Goal: Check status

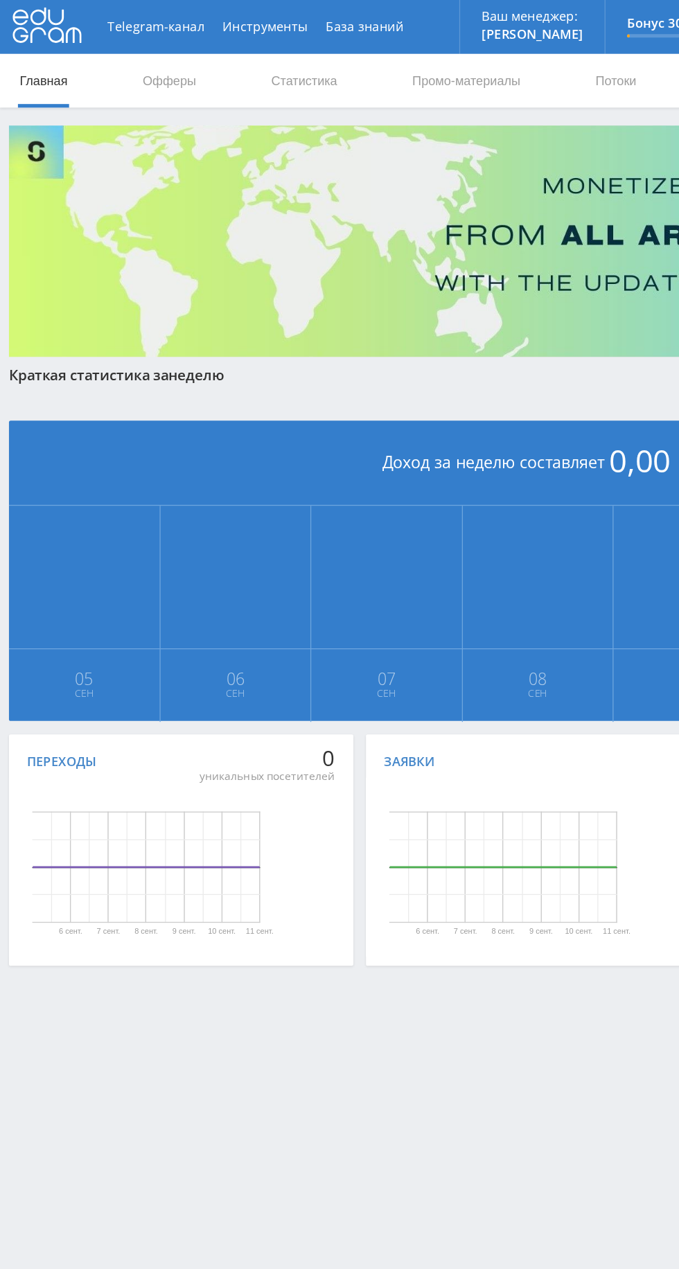
click at [137, 66] on link "Офферы" at bounding box center [131, 63] width 44 height 42
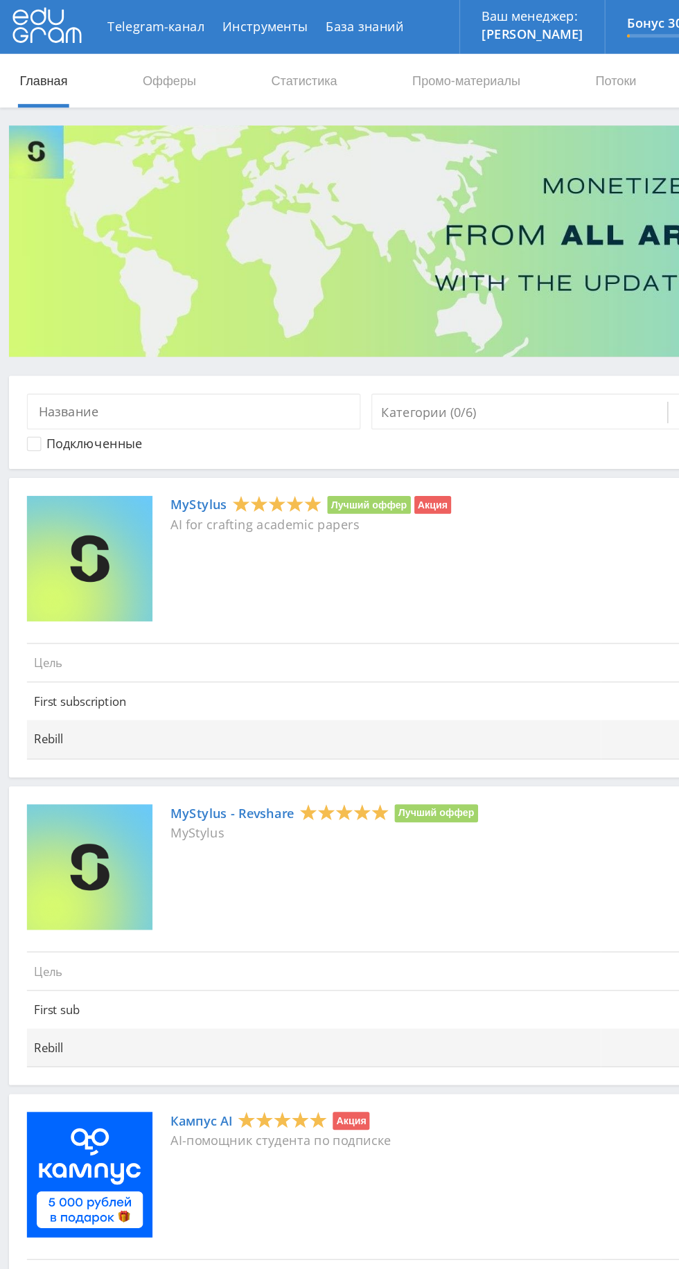
click at [222, 64] on link "Статистика" at bounding box center [235, 63] width 54 height 42
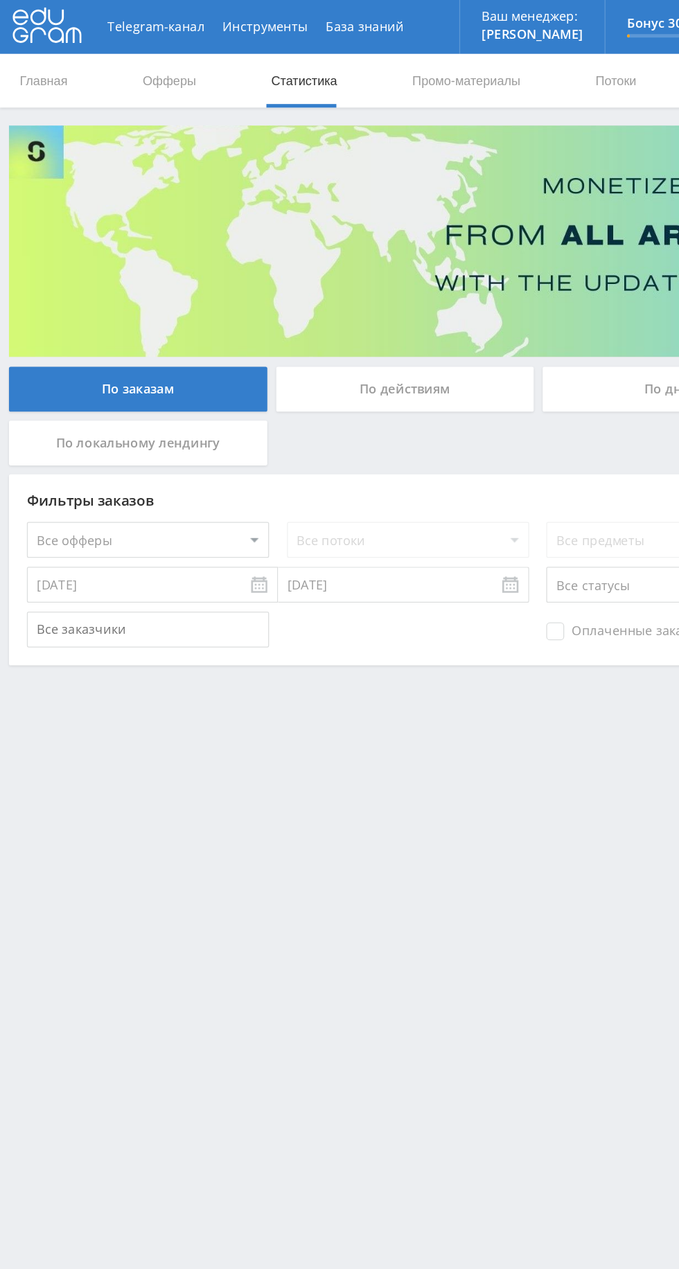
click at [283, 301] on div "По действиям" at bounding box center [312, 300] width 199 height 35
click at [0, 0] on input "По действиям" at bounding box center [0, 0] width 0 height 0
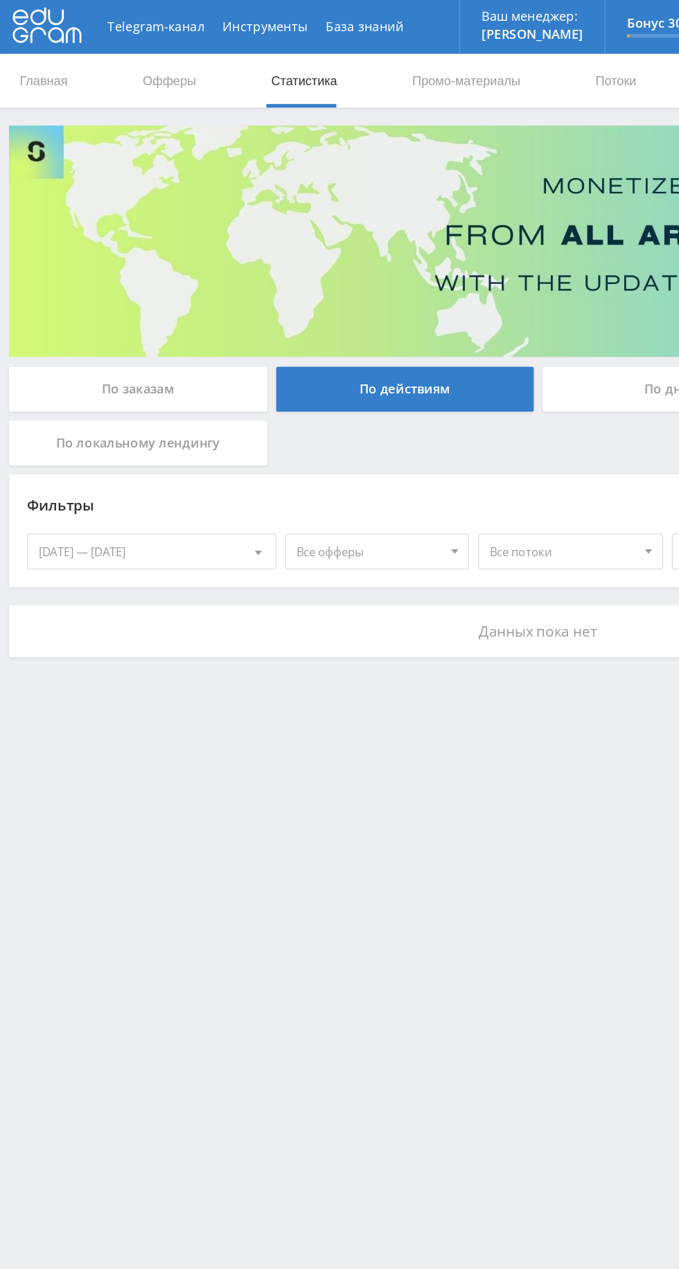
click at [64, 438] on div "[DATE] — [DATE]" at bounding box center [116, 426] width 191 height 26
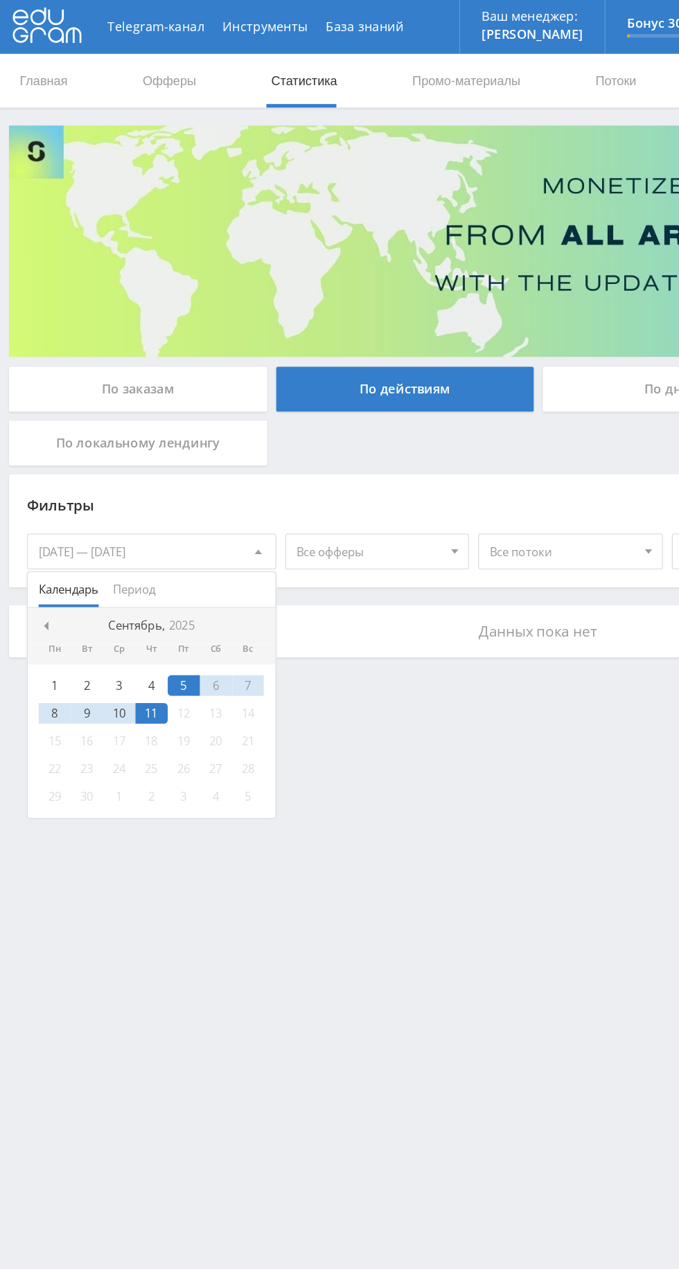
click at [33, 482] on span at bounding box center [33, 483] width 7 height 7
click at [42, 499] on div "Пн" at bounding box center [42, 501] width 25 height 8
click at [56, 488] on nav "Август, 2025" at bounding box center [116, 484] width 191 height 28
click at [39, 482] on div at bounding box center [35, 483] width 11 height 11
click at [35, 482] on span at bounding box center [33, 483] width 7 height 7
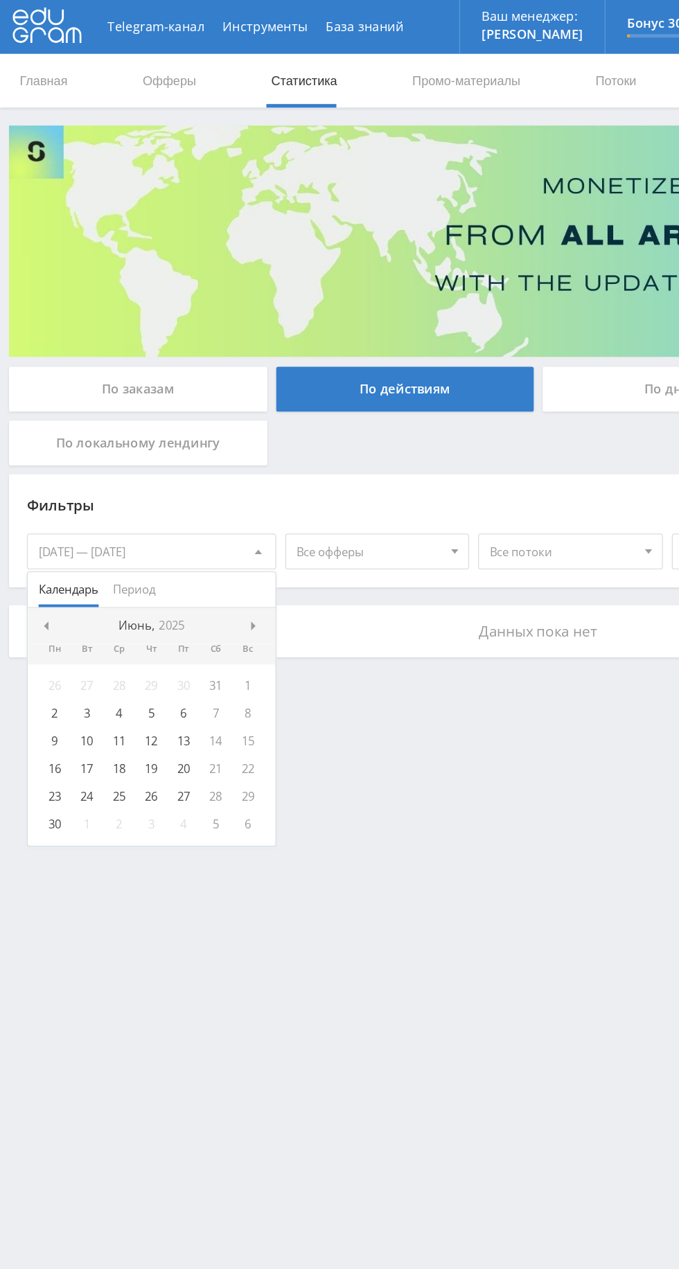
click at [39, 482] on div at bounding box center [35, 483] width 11 height 11
click at [51, 467] on span "Календарь" at bounding box center [53, 455] width 46 height 27
click at [42, 499] on div "Пн" at bounding box center [42, 501] width 25 height 8
click at [42, 500] on div "Пн" at bounding box center [42, 501] width 25 height 8
click at [116, 528] on div "1" at bounding box center [117, 530] width 25 height 16
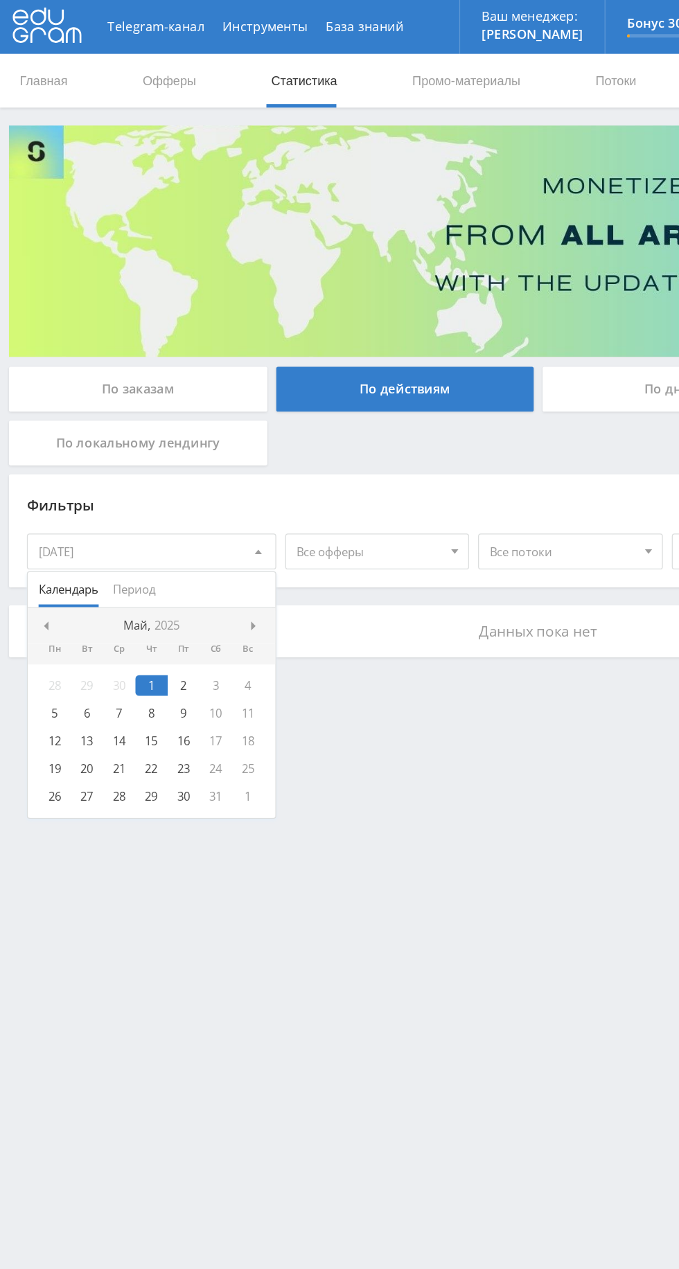
click at [105, 452] on span "Период" at bounding box center [103, 455] width 33 height 27
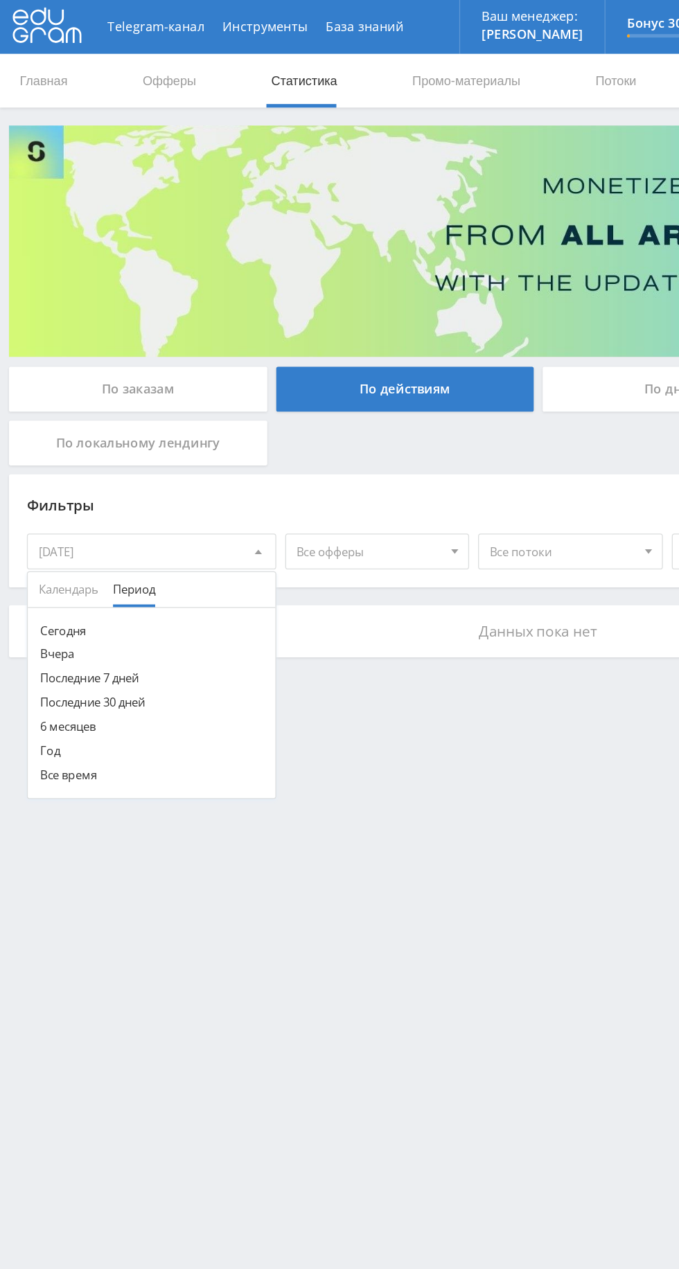
click at [33, 579] on button "Год" at bounding box center [116, 580] width 191 height 19
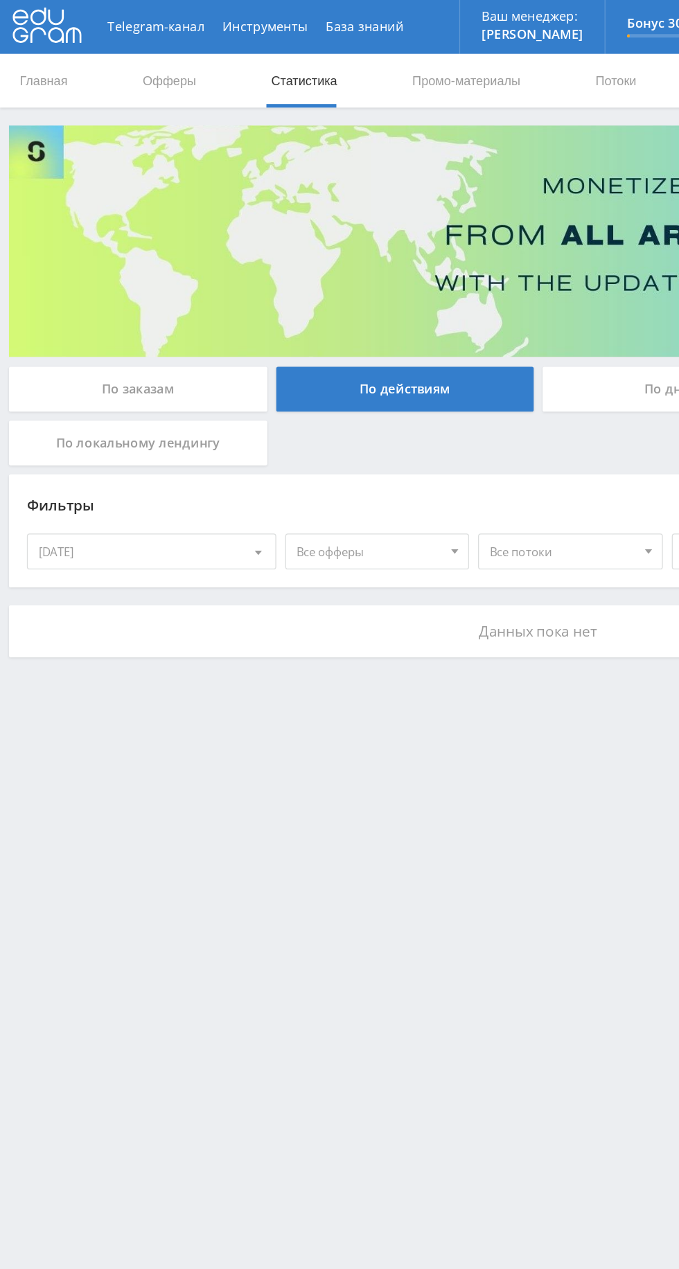
click at [280, 299] on div "По действиям" at bounding box center [312, 300] width 199 height 35
click at [0, 0] on input "По действиям" at bounding box center [0, 0] width 0 height 0
click at [68, 421] on div "[DATE]" at bounding box center [116, 426] width 191 height 26
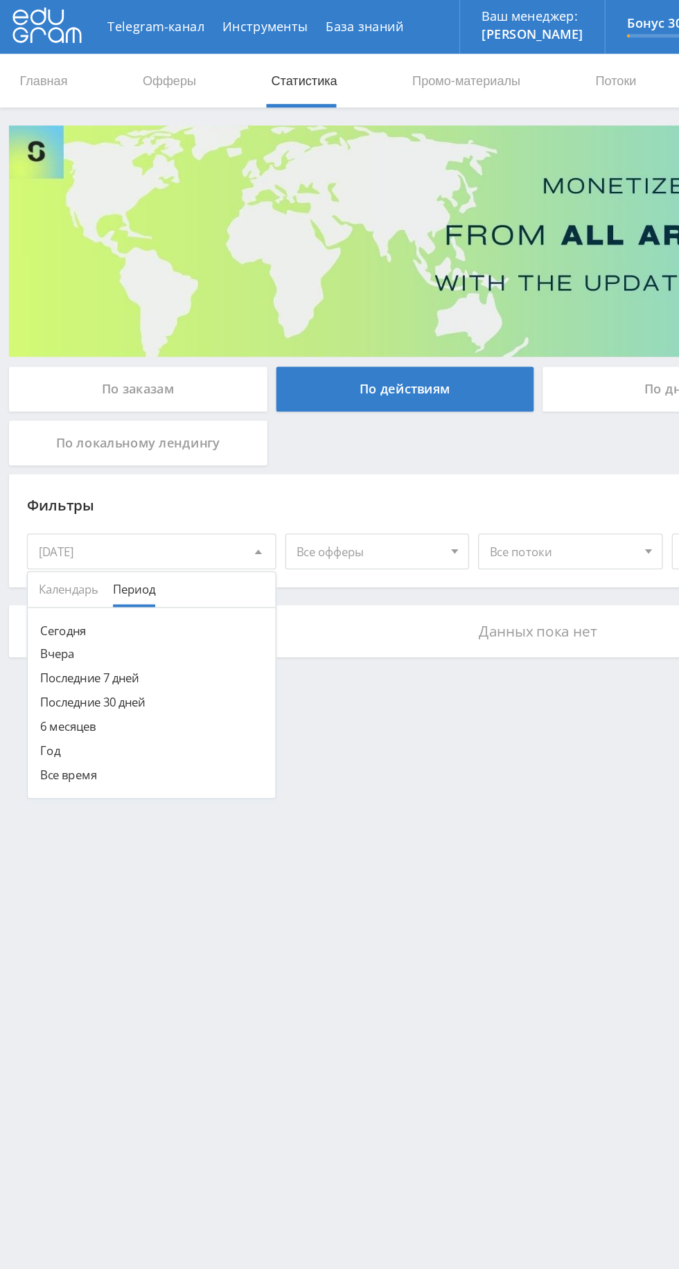
click at [46, 579] on button "Год" at bounding box center [116, 580] width 191 height 19
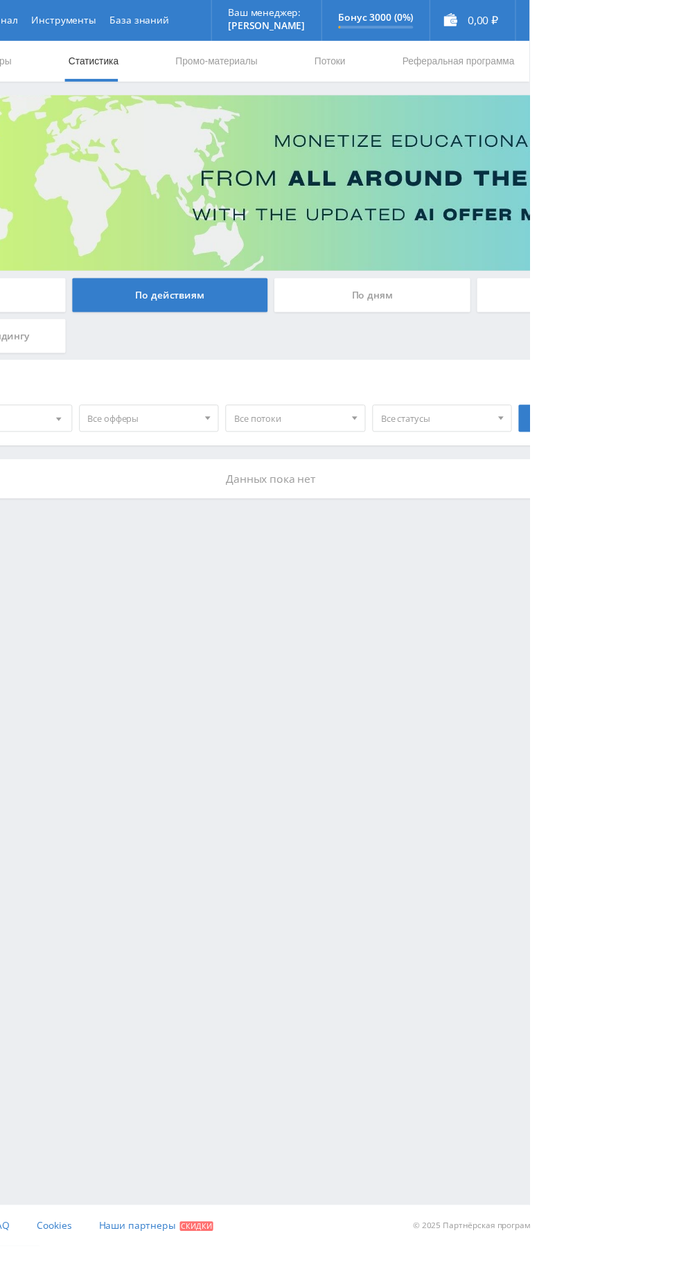
click at [504, 301] on div "По дням" at bounding box center [518, 300] width 199 height 35
click at [0, 0] on input "По дням" at bounding box center [0, 0] width 0 height 0
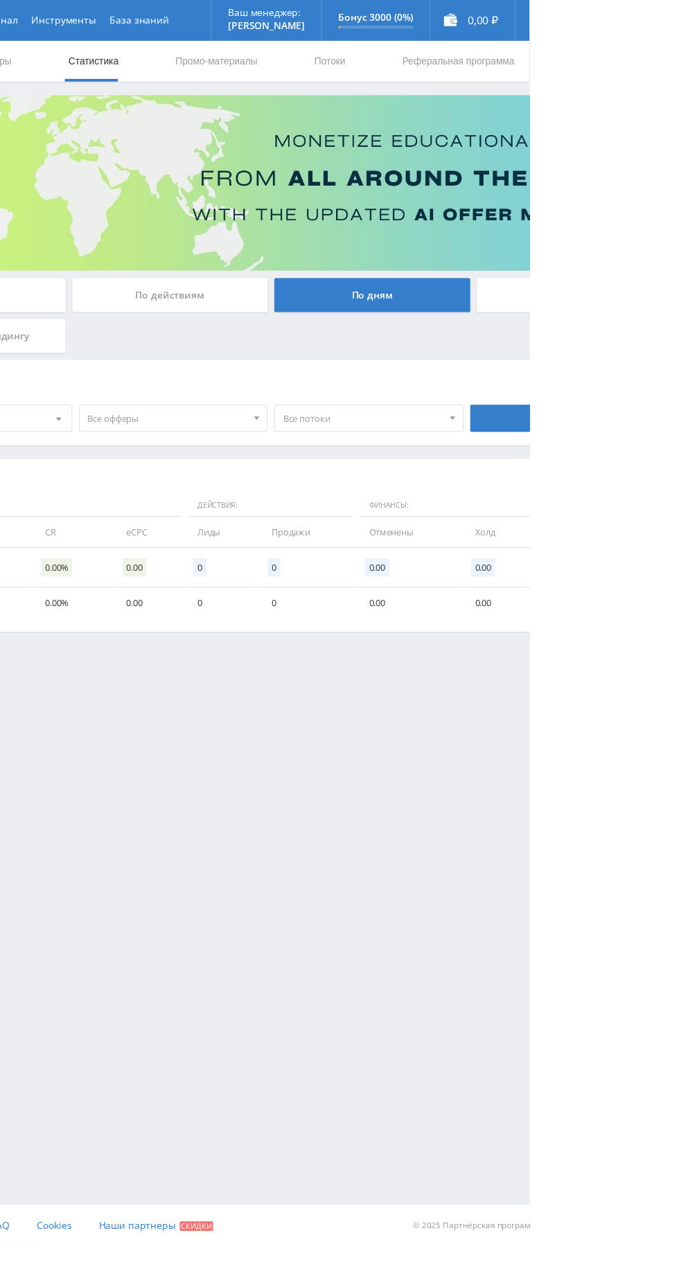
click at [0, 0] on input "По офферам" at bounding box center [0, 0] width 0 height 0
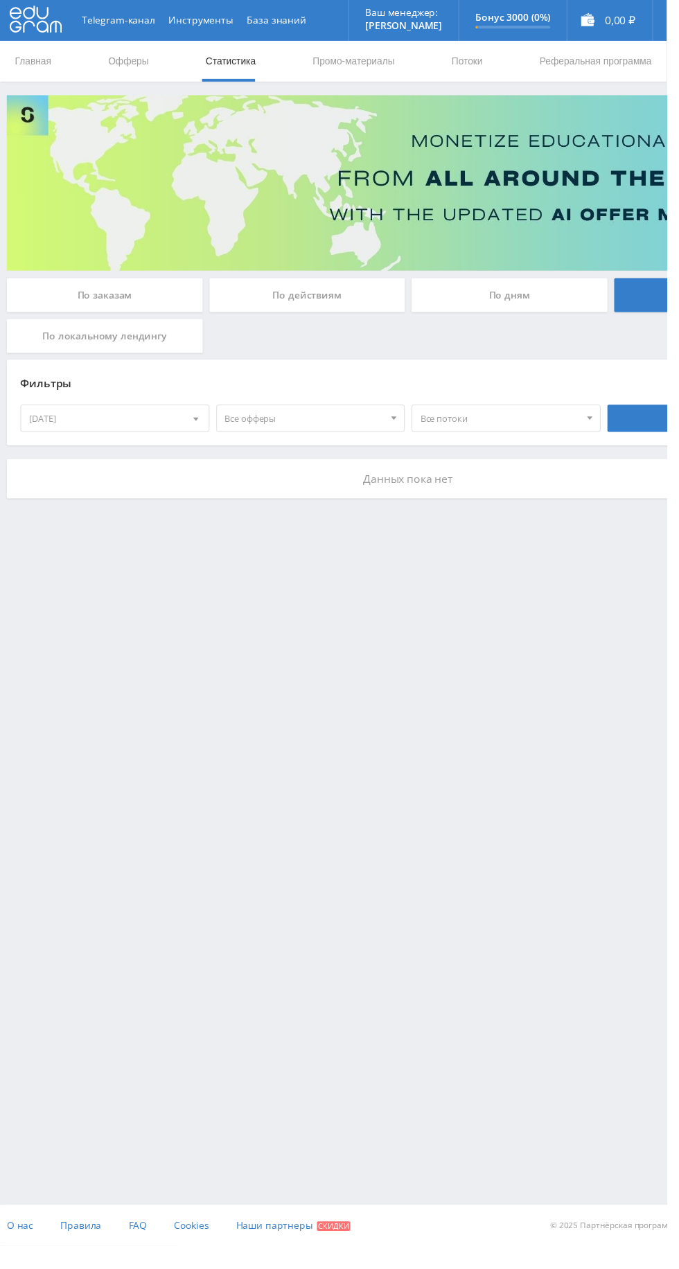
click at [66, 434] on div "[DATE]" at bounding box center [116, 426] width 191 height 26
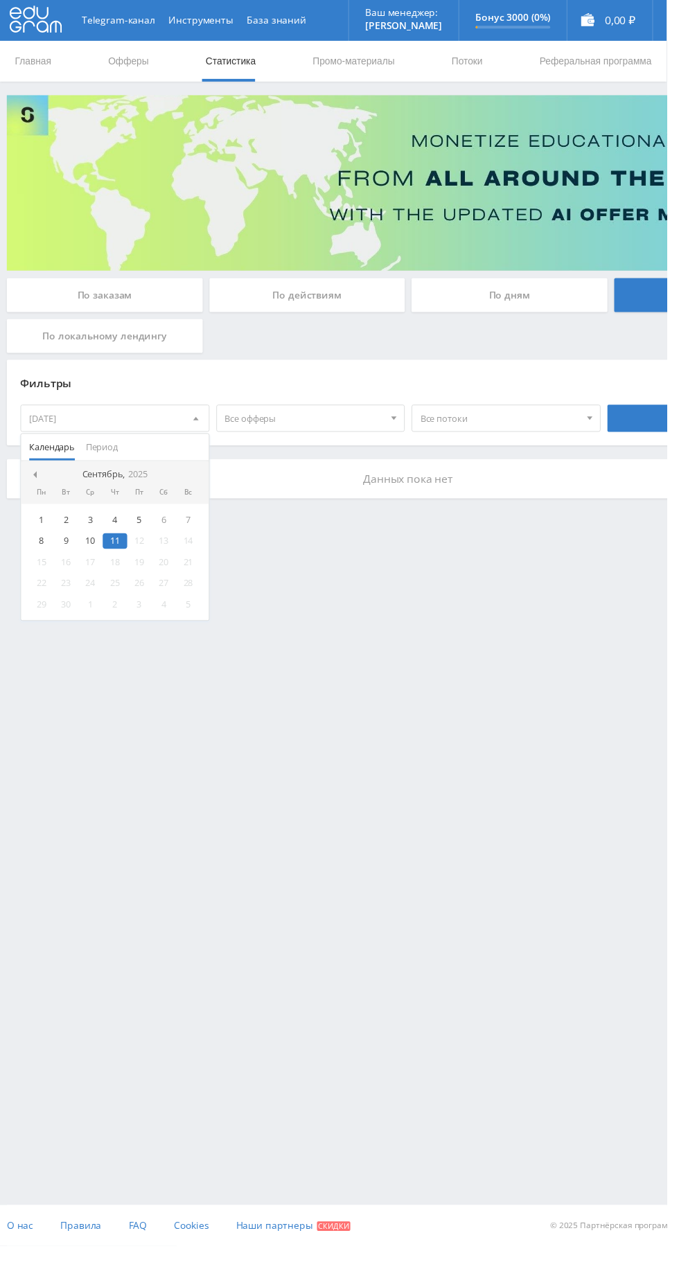
click at [120, 455] on span "Период" at bounding box center [103, 455] width 33 height 27
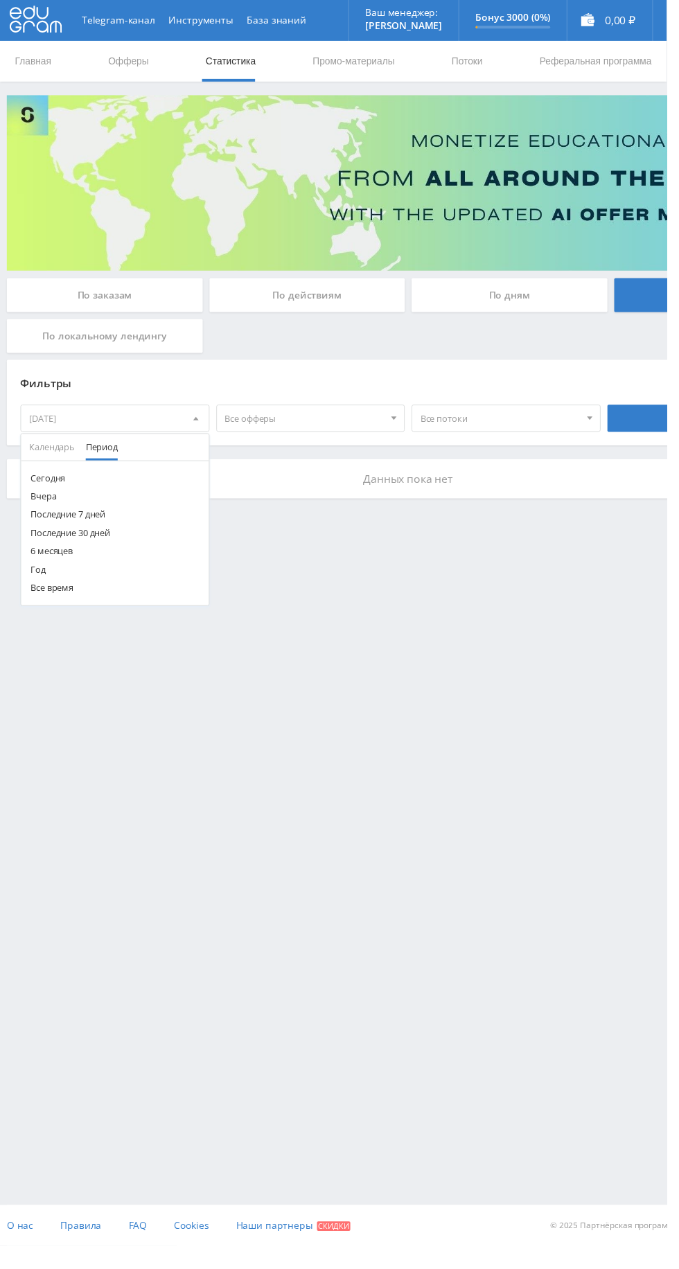
click at [38, 579] on button "Год" at bounding box center [116, 580] width 191 height 19
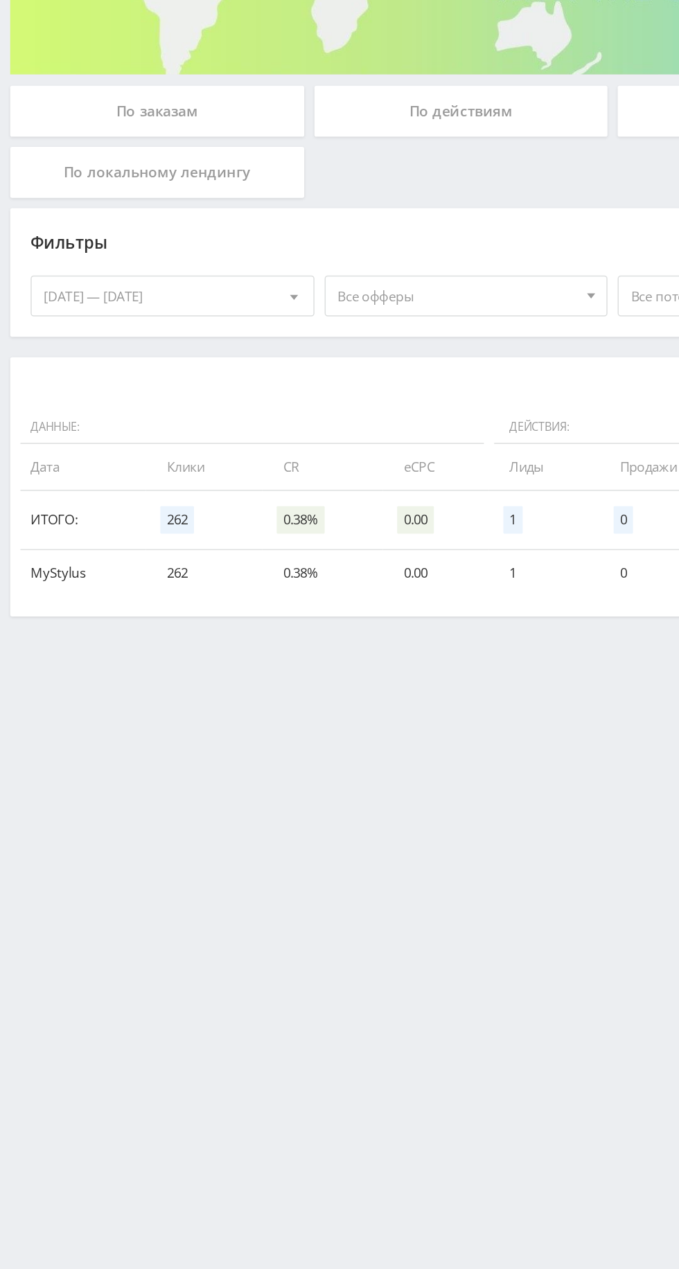
click at [36, 610] on td "MyStylus" at bounding box center [56, 613] width 85 height 31
click at [39, 616] on td "MyStylus" at bounding box center [56, 613] width 85 height 31
click at [34, 578] on td "Итого:" at bounding box center [56, 578] width 85 height 40
click at [71, 615] on td "MyStylus" at bounding box center [56, 613] width 85 height 31
click at [111, 612] on td "262" at bounding box center [138, 613] width 79 height 31
